Goal: Information Seeking & Learning: Find specific fact

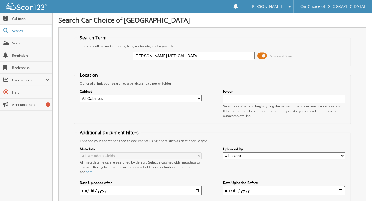
type input "[PERSON_NAME][MEDICAL_DATA]"
click at [25, 16] on span "Cabinets" at bounding box center [31, 18] width 38 height 5
